Goal: Task Accomplishment & Management: Manage account settings

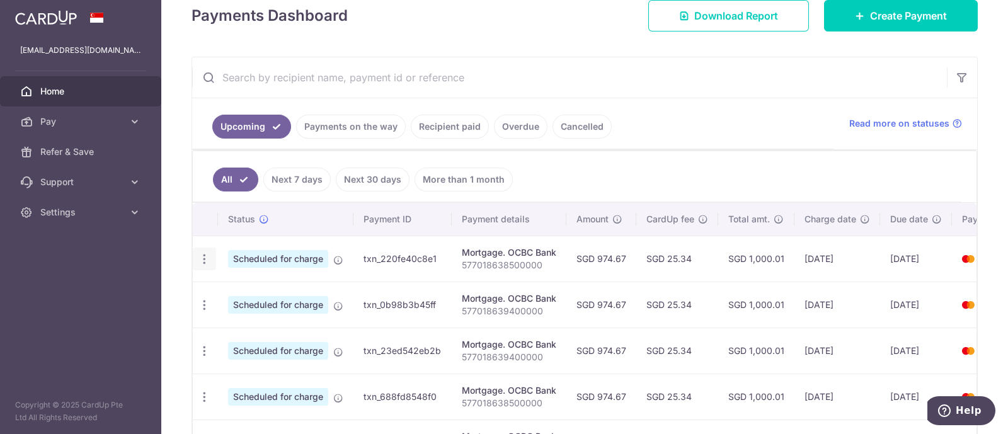
click at [202, 256] on icon "button" at bounding box center [204, 259] width 13 height 13
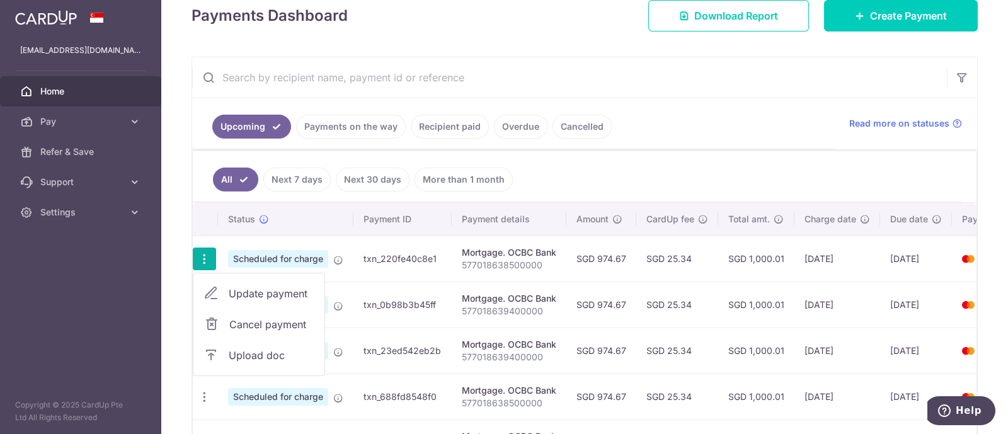
click at [237, 320] on span "Cancel payment" at bounding box center [271, 324] width 84 height 15
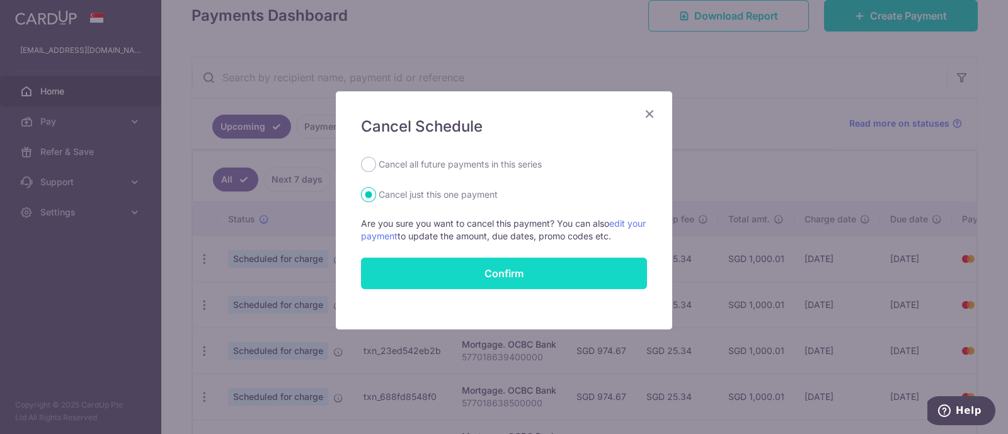
click at [559, 268] on button "Confirm" at bounding box center [504, 273] width 286 height 31
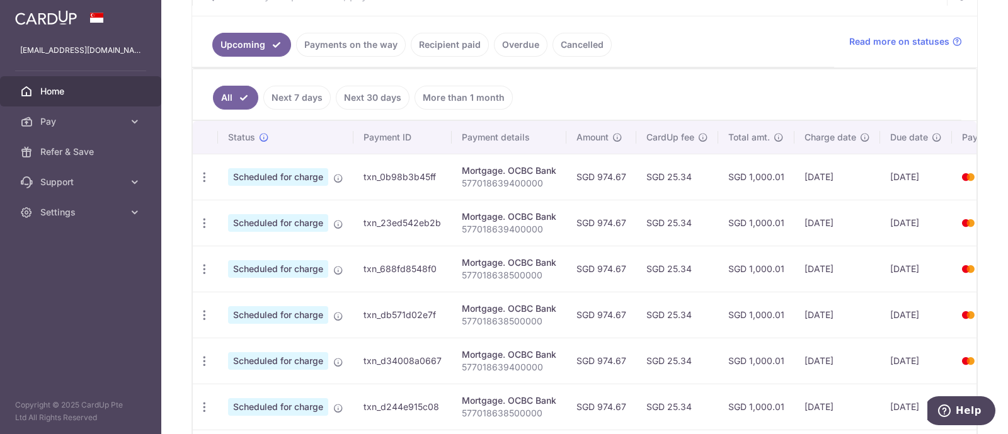
click at [380, 42] on link "Payments on the way" at bounding box center [351, 45] width 110 height 24
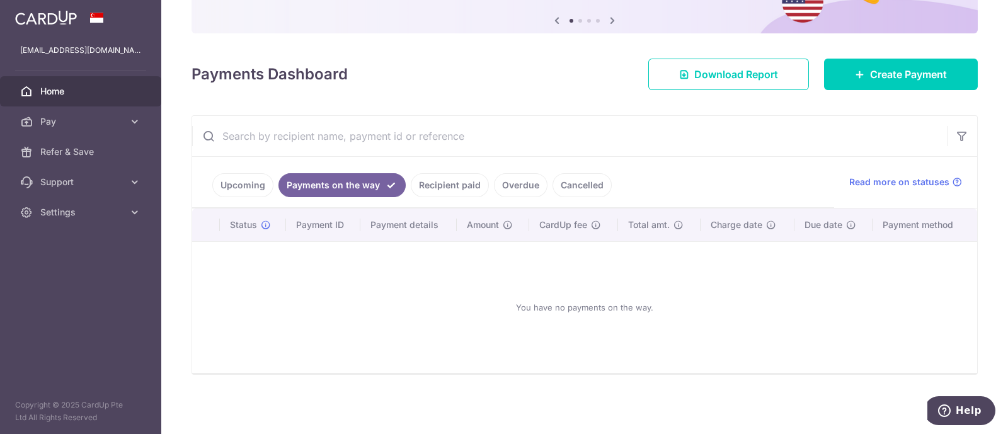
scroll to position [126, 0]
